Goal: Go to known website: Go to known website

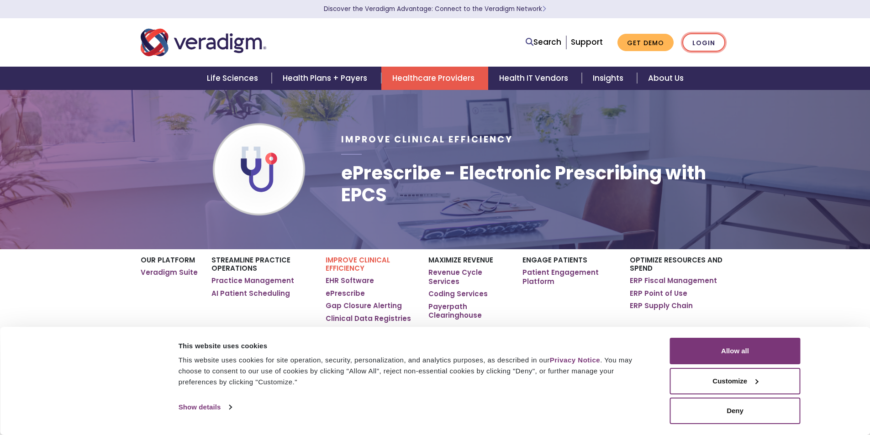
click at [702, 43] on link "Login" at bounding box center [703, 42] width 43 height 19
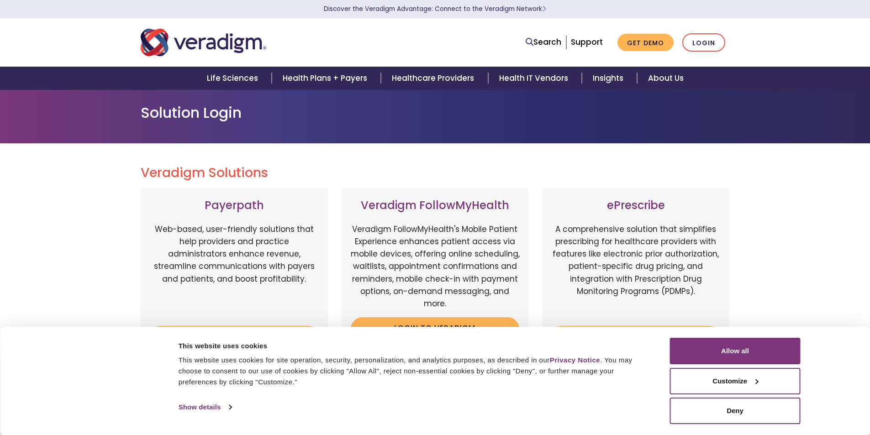
scroll to position [137, 0]
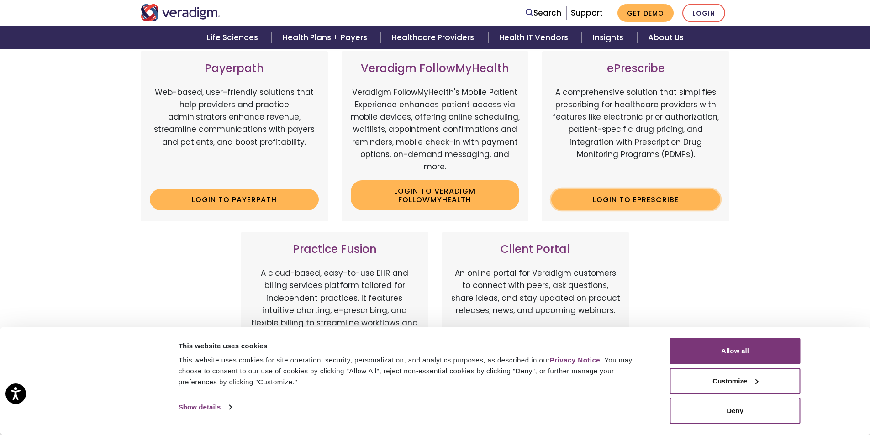
click at [638, 201] on link "Login to ePrescribe" at bounding box center [635, 199] width 169 height 21
